Goal: Navigation & Orientation: Find specific page/section

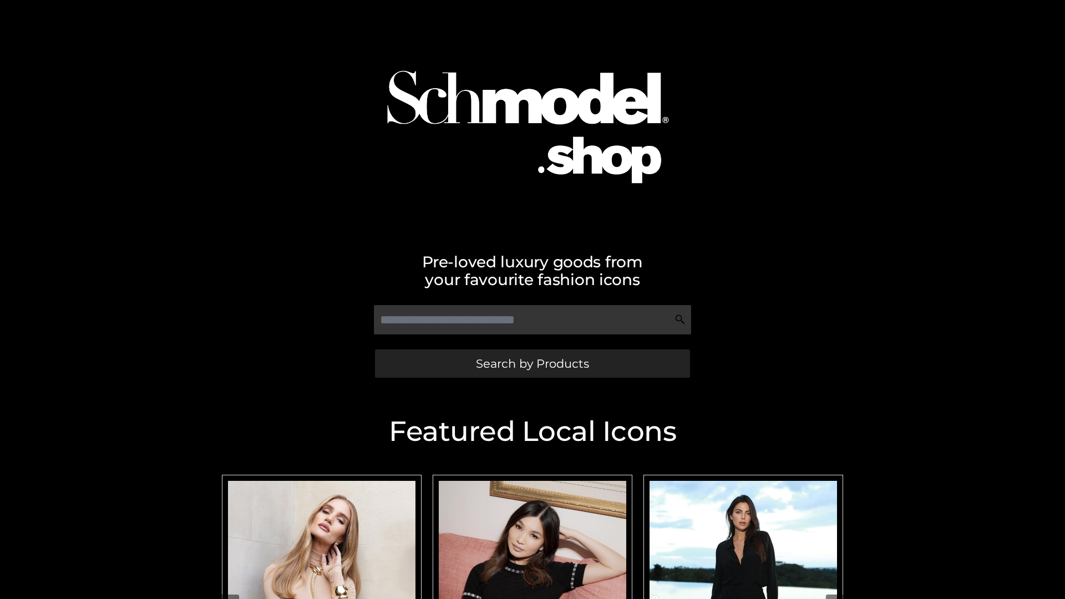
click at [532, 363] on span "Search by Products" at bounding box center [532, 364] width 113 height 12
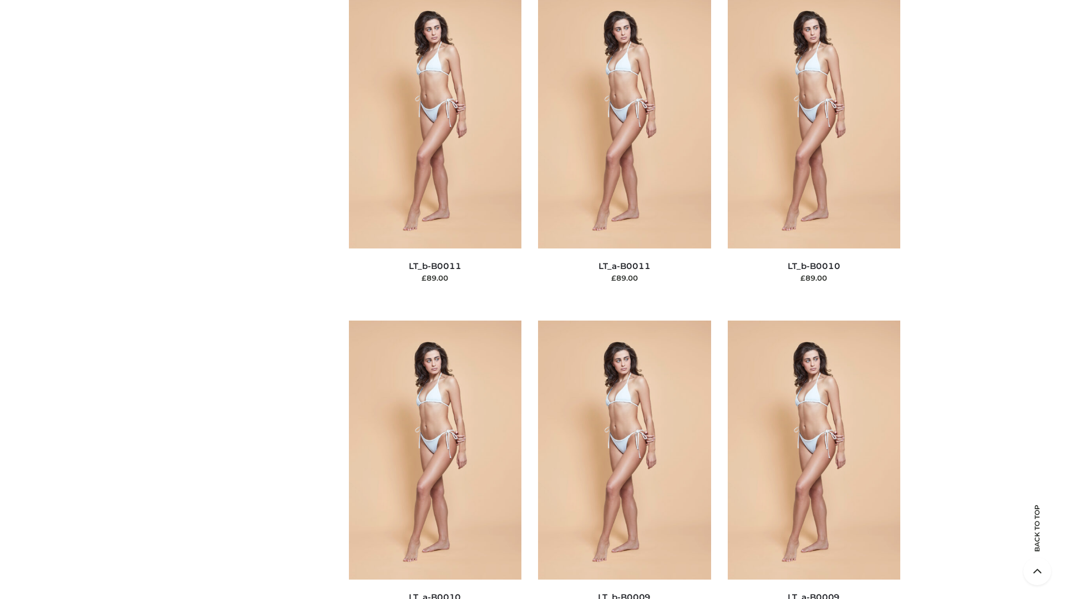
scroll to position [4983, 0]
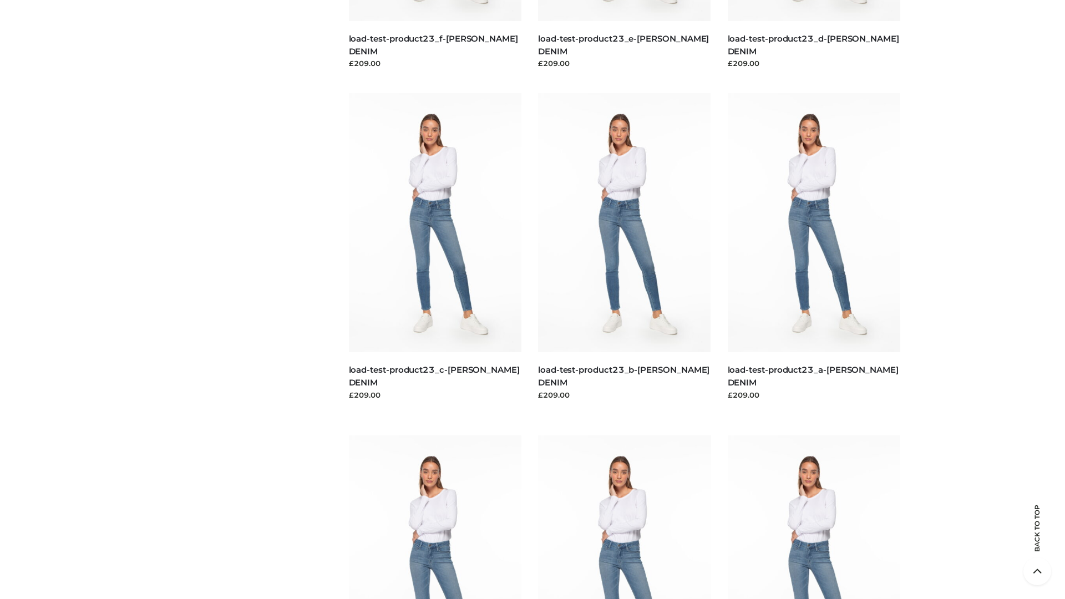
scroll to position [973, 0]
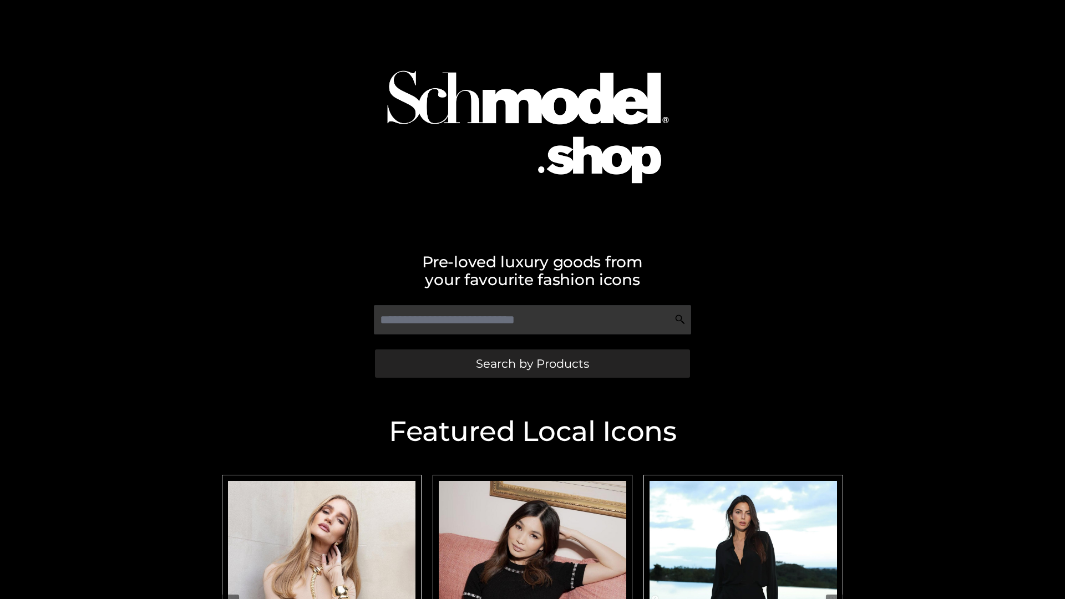
click at [532, 363] on span "Search by Products" at bounding box center [532, 364] width 113 height 12
